Goal: Task Accomplishment & Management: Use online tool/utility

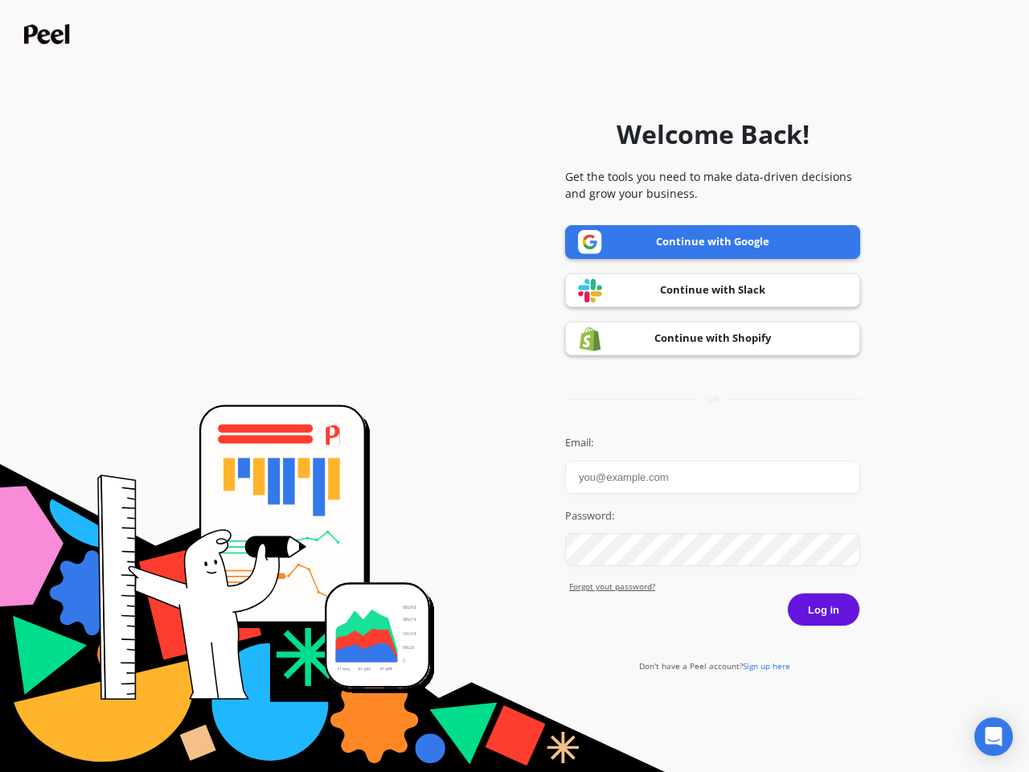
click at [994, 737] on icon "Open Intercom Messenger" at bounding box center [994, 736] width 17 height 19
